Goal: Task Accomplishment & Management: Use online tool/utility

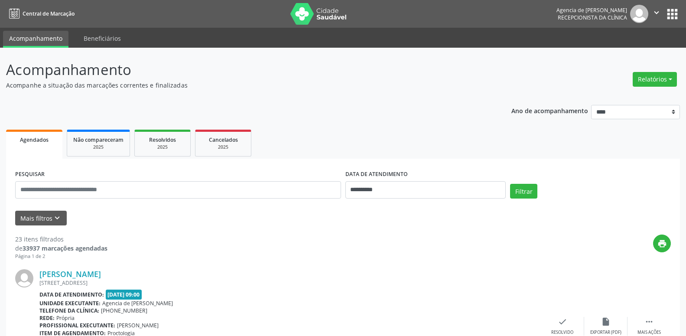
click at [646, 74] on button "Relatórios" at bounding box center [655, 79] width 44 height 15
click at [629, 95] on link "Agendamentos" at bounding box center [630, 98] width 93 height 12
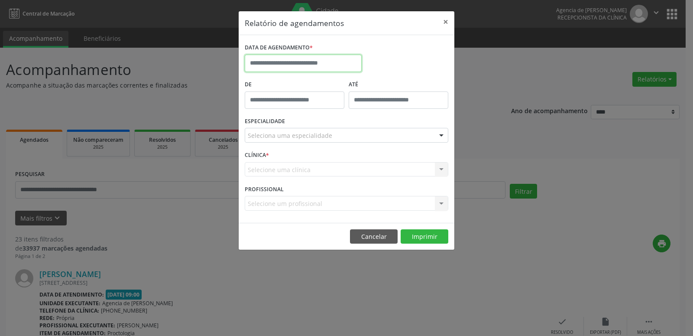
click at [323, 61] on input "text" at bounding box center [303, 63] width 117 height 17
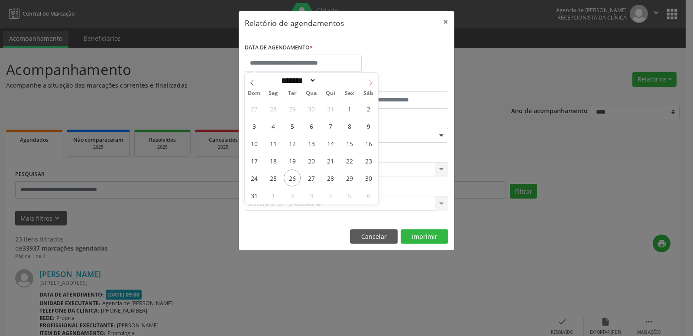
click at [370, 76] on span at bounding box center [371, 80] width 15 height 15
select select "*"
click at [271, 111] on span "1" at bounding box center [273, 108] width 17 height 17
type input "**********"
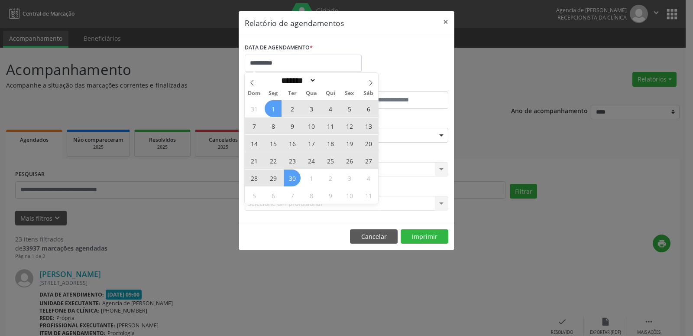
click at [298, 181] on span "30" at bounding box center [292, 177] width 17 height 17
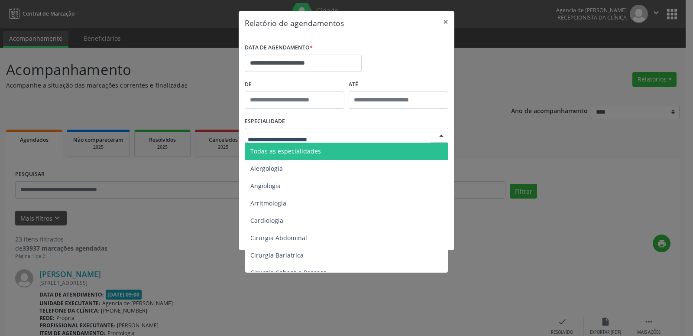
click at [331, 151] on span "Todas as especialidades" at bounding box center [347, 151] width 204 height 17
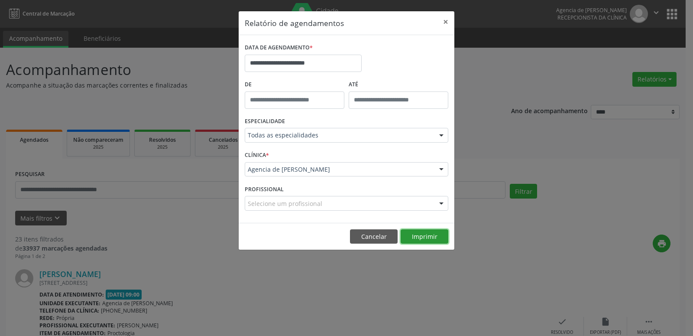
click at [415, 242] on button "Imprimir" at bounding box center [425, 236] width 48 height 15
click at [445, 23] on button "×" at bounding box center [445, 21] width 17 height 21
